Goal: Transaction & Acquisition: Book appointment/travel/reservation

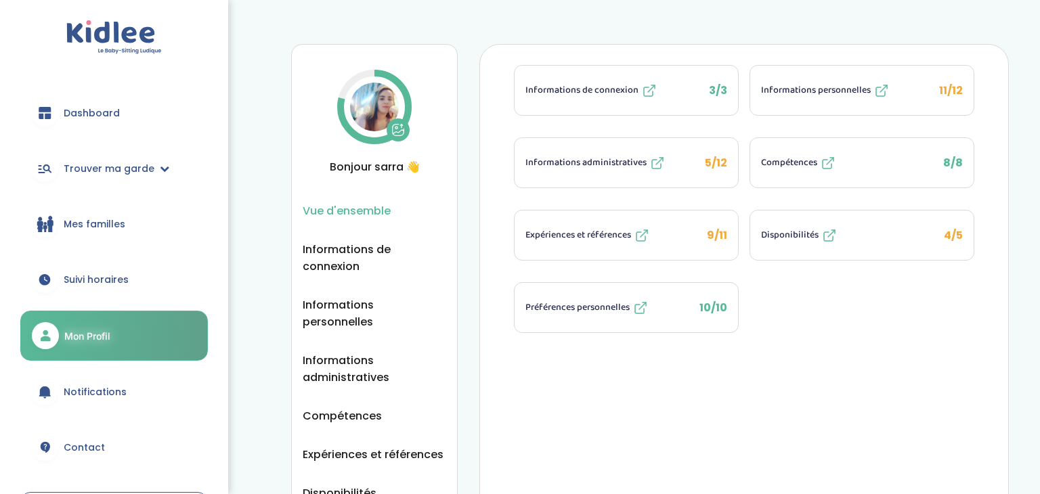
click at [591, 161] on span "Informations administratives" at bounding box center [585, 163] width 121 height 14
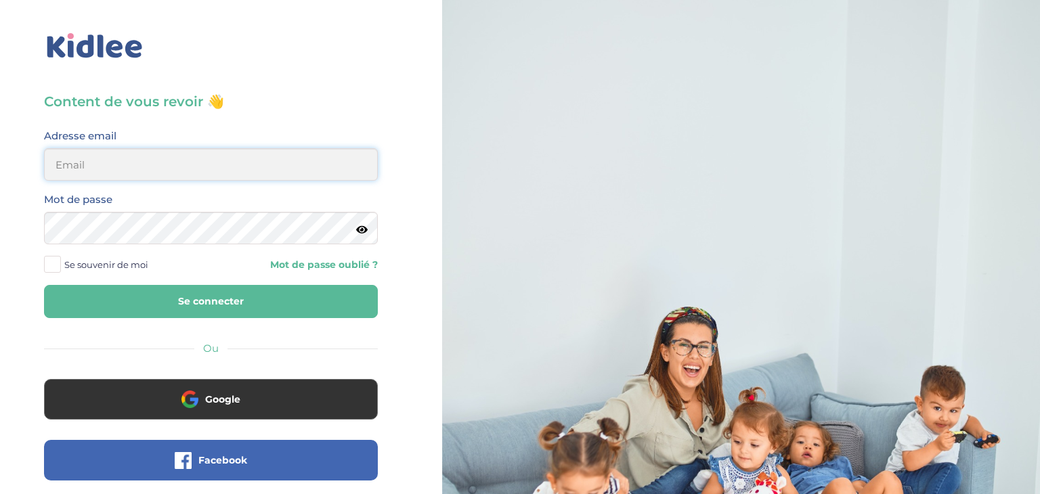
click at [108, 178] on input "email" at bounding box center [211, 164] width 334 height 32
type input "sarrakedjbour@gmail.com"
click at [366, 229] on icon at bounding box center [362, 230] width 12 height 10
click at [234, 308] on button "Se connecter" at bounding box center [211, 301] width 334 height 33
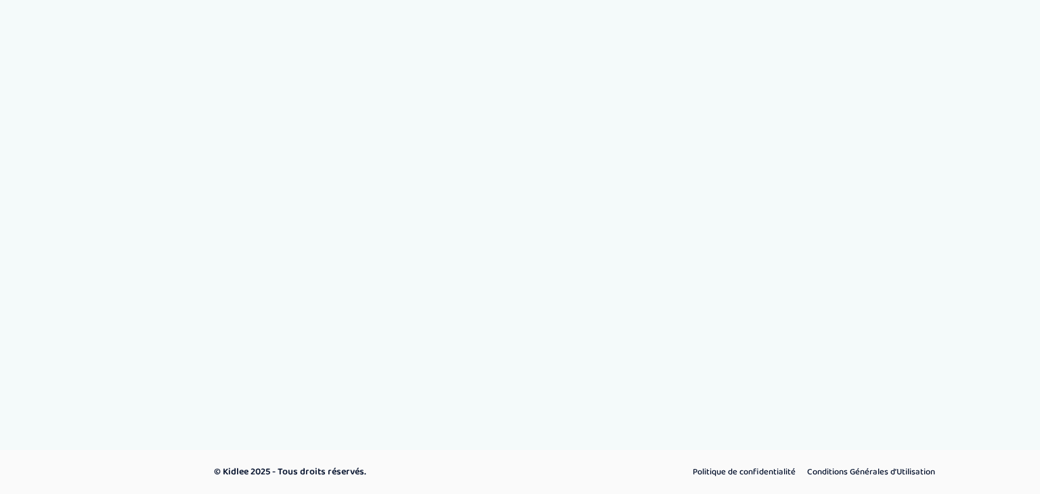
select select "Titre de séjour"
select select "Certificat de résidence algérien"
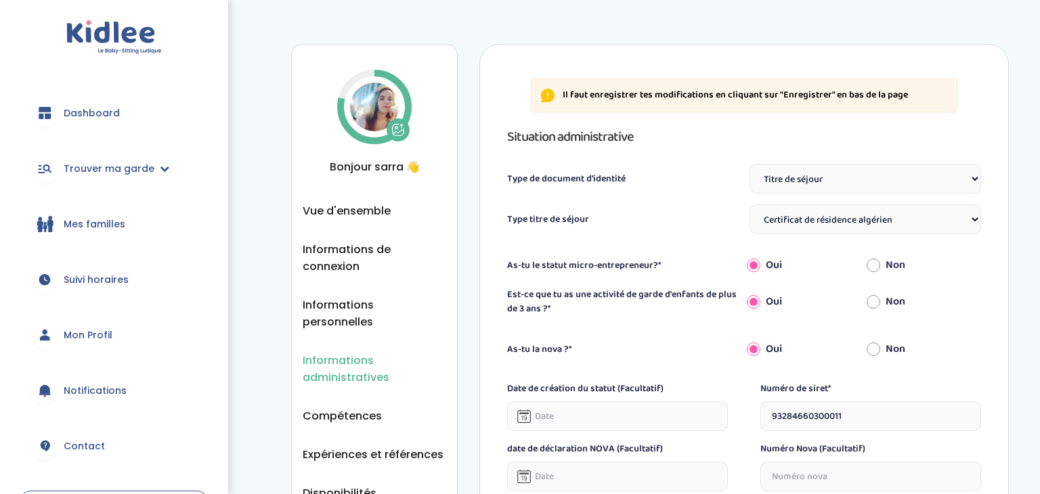
click at [56, 116] on div at bounding box center [44, 112] width 27 height 27
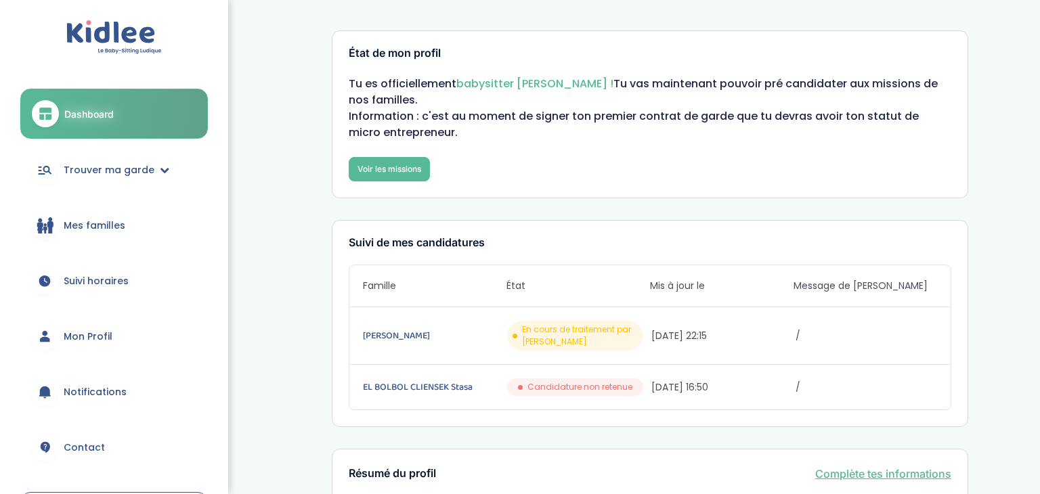
click at [88, 336] on span "Mon Profil" at bounding box center [88, 337] width 49 height 14
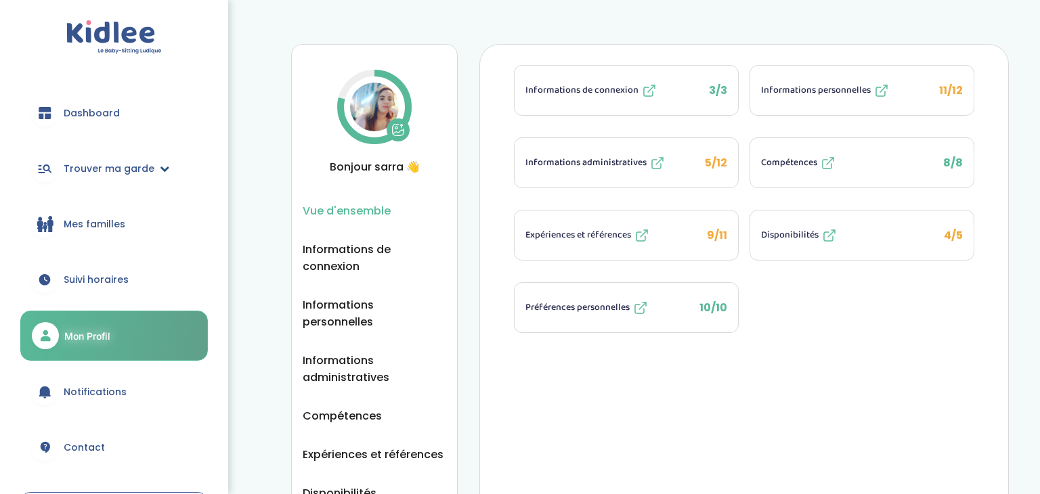
click at [85, 166] on span "Trouver ma garde" at bounding box center [109, 169] width 91 height 14
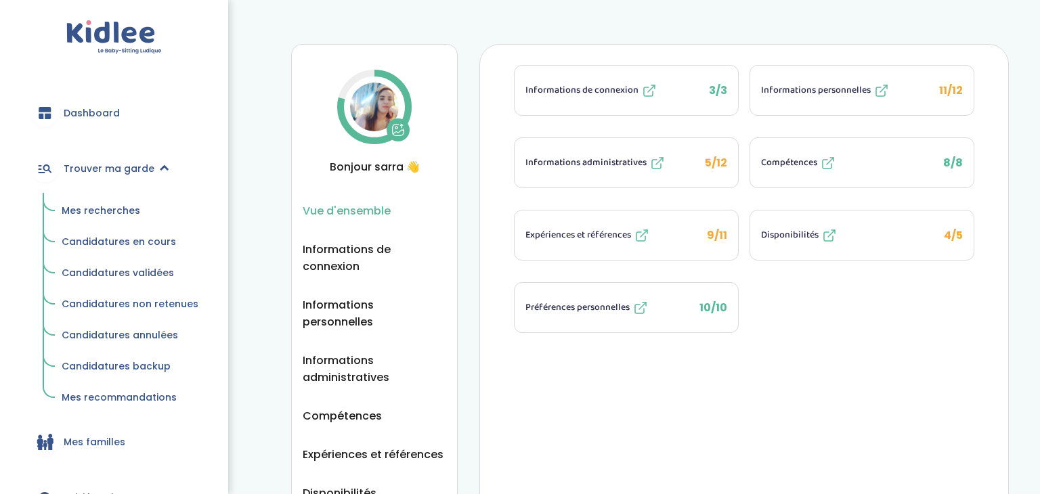
click at [84, 210] on span "Mes recherches" at bounding box center [101, 211] width 79 height 14
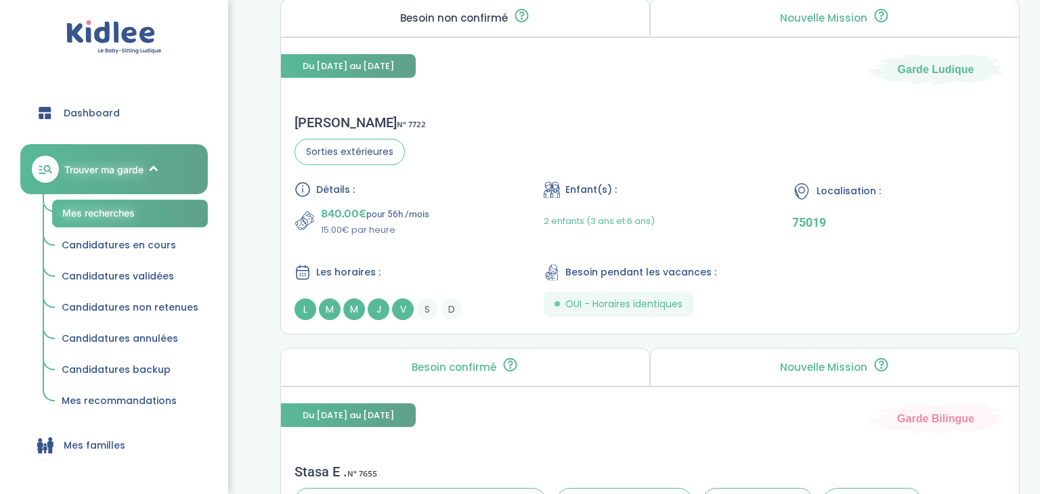
scroll to position [959, 0]
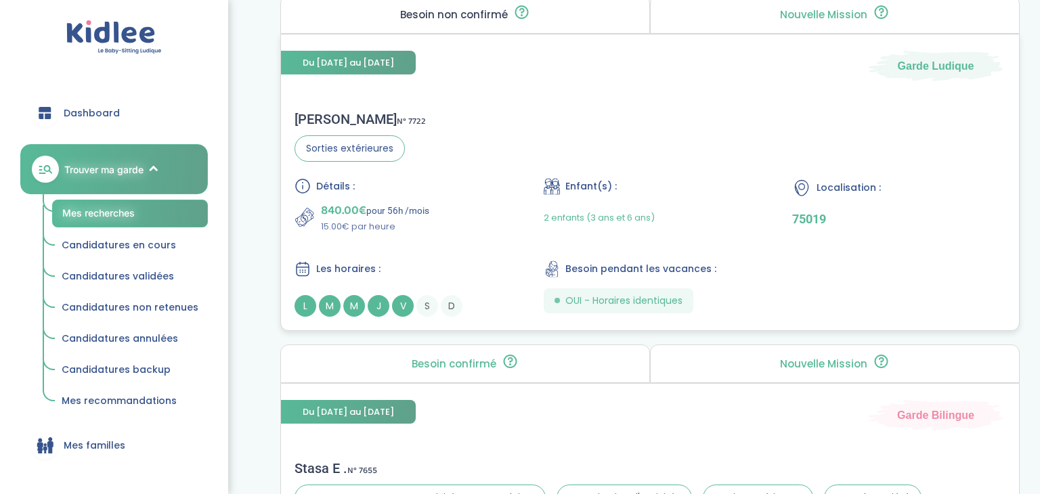
click at [513, 90] on div "Du 12-10-2025 au 30-06-2026 Garde Ludique Mathilde d . N° 7722 Sorties extérieu…" at bounding box center [649, 182] width 739 height 297
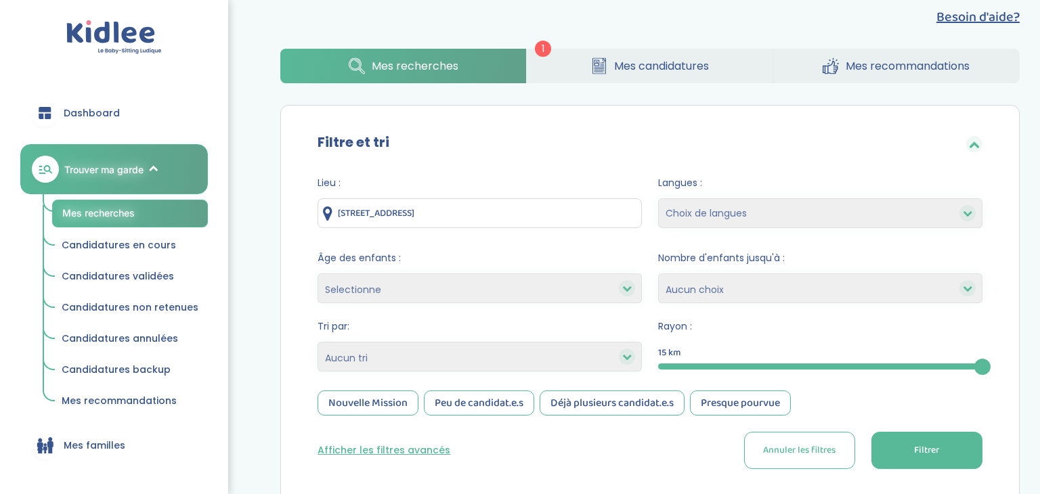
scroll to position [0, 0]
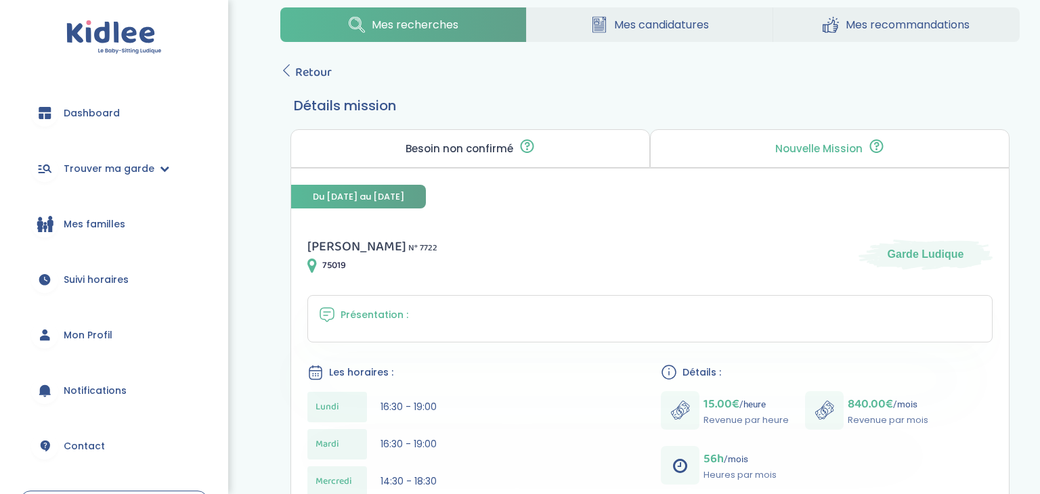
scroll to position [20, 0]
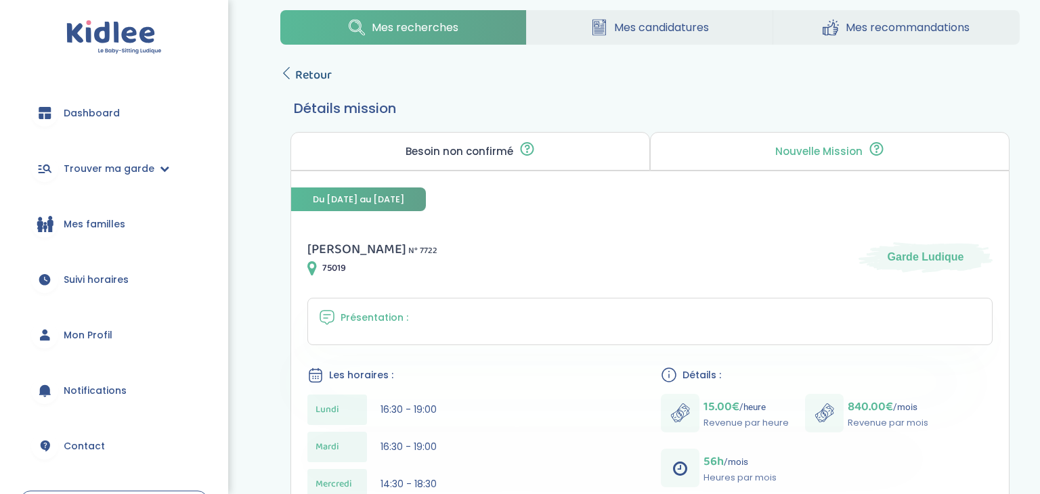
click at [284, 72] on icon at bounding box center [286, 73] width 12 height 12
